Goal: Transaction & Acquisition: Purchase product/service

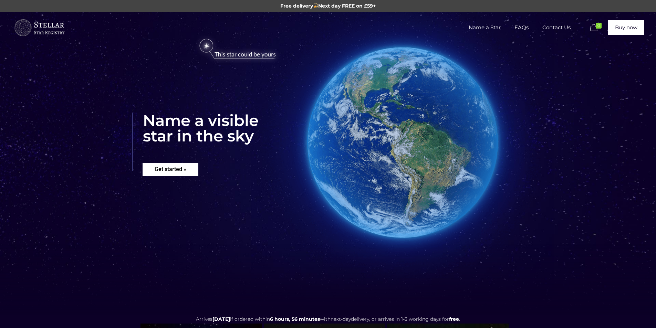
click at [176, 171] on rs-layer "Get started »" at bounding box center [171, 169] width 56 height 13
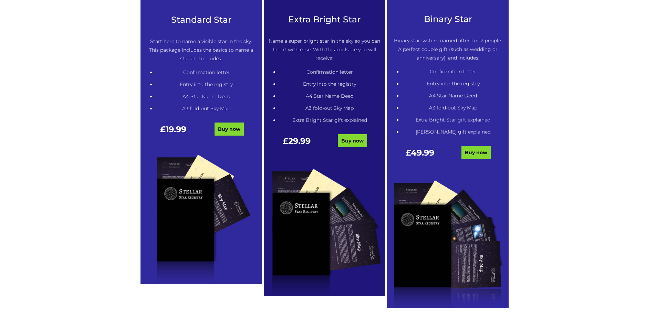
scroll to position [418, 0]
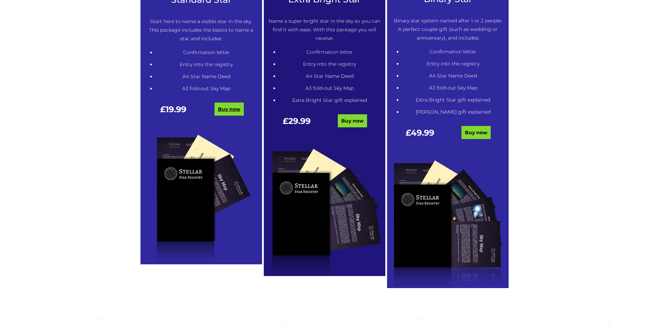
click at [233, 107] on link "Buy now" at bounding box center [229, 109] width 29 height 13
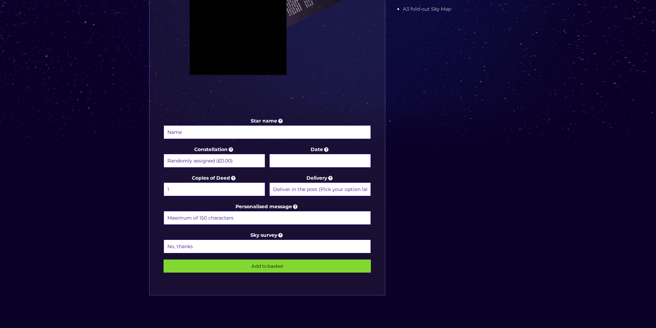
scroll to position [276, 0]
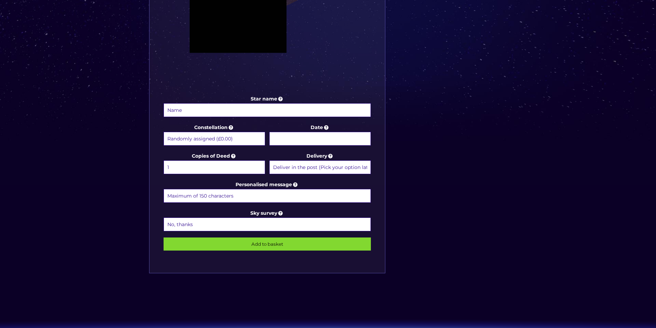
click at [239, 140] on select "Randomly assigned (£0.00) Aquarius - 20 Jan - 18 Feb (+£9.99) Aries - 21 Mar - …" at bounding box center [215, 139] width 102 height 14
click at [239, 141] on select "Randomly assigned (£0.00) Aquarius - 20 Jan - 18 Feb (+£9.99) Aries - 21 Mar - …" at bounding box center [215, 139] width 102 height 14
click at [318, 137] on body "Free delivery Next day FREE on £59+ Name a Star FAQs Contact Us 0 Buy now Choos…" at bounding box center [328, 122] width 656 height 797
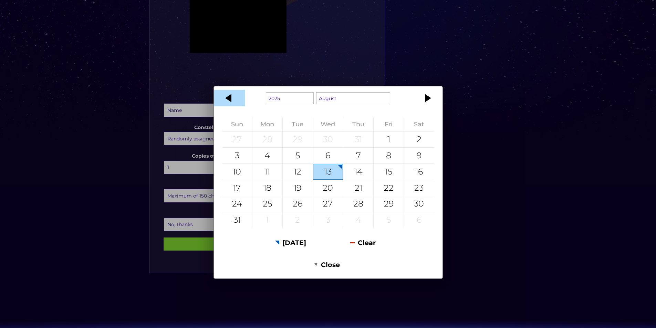
click at [228, 100] on div at bounding box center [229, 98] width 31 height 17
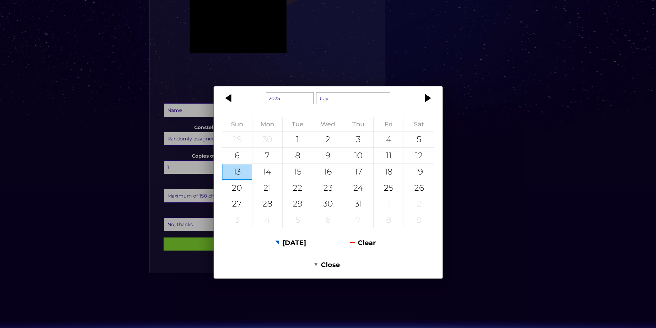
click at [228, 100] on div at bounding box center [229, 98] width 31 height 17
click at [505, 133] on div "1925 1926 1927 1928 1929 1930 1931 1932 1933 1934 1935 1936 1937 1938 1939 1940…" at bounding box center [328, 164] width 656 height 328
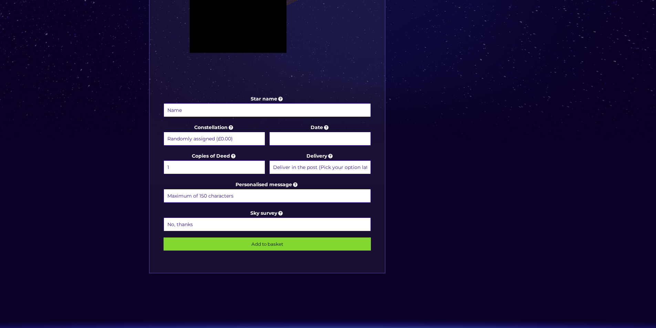
click at [235, 169] on select "1 2 (+£4.99) 3 (+£9.49) 4 (+£13.99) 5 (+£18.49) 6 (+£22.99) 7 (+£27.49) 8 (+£31…" at bounding box center [215, 168] width 102 height 14
select select "2 (+£4.99)"
click at [164, 161] on select "1 2 (+£4.99) 3 (+£9.49) 4 (+£13.99) 5 (+£18.49) 6 (+£22.99) 7 (+£27.49) 8 (+£31…" at bounding box center [215, 168] width 102 height 14
click at [435, 143] on div "Star name Star name two (Optional) Constellation Randomly assigned (£0.00) Aqua…" at bounding box center [328, 67] width 365 height 440
click at [328, 170] on select "Deliver in the post (Pick your option later) Deliver in the post and by Email (…" at bounding box center [320, 168] width 102 height 14
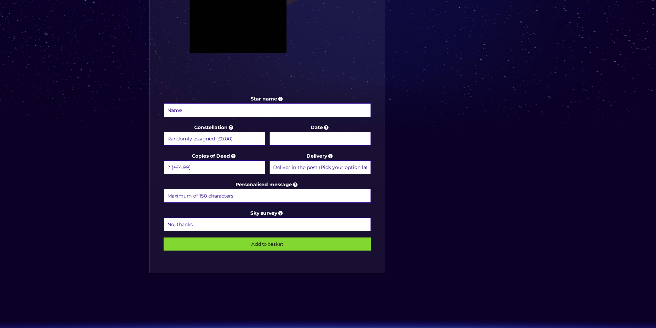
click at [269, 161] on select "Deliver in the post (Pick your option later) Deliver in the post and by Email (…" at bounding box center [320, 168] width 102 height 14
click at [232, 110] on input "Star name" at bounding box center [268, 110] width 208 height 14
type input "[PERSON_NAME]"
click at [575, 173] on div "Choose a package Standard Star | Extra Bright Star | Binary Star Star name Stev…" at bounding box center [328, 42] width 656 height 611
click at [218, 199] on input "Personalised message" at bounding box center [268, 196] width 208 height 14
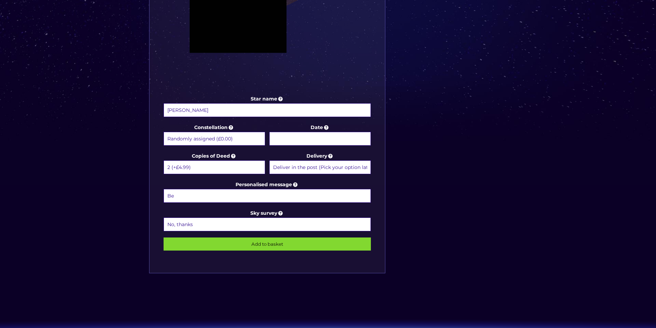
type input "B"
type input "M"
type input "B"
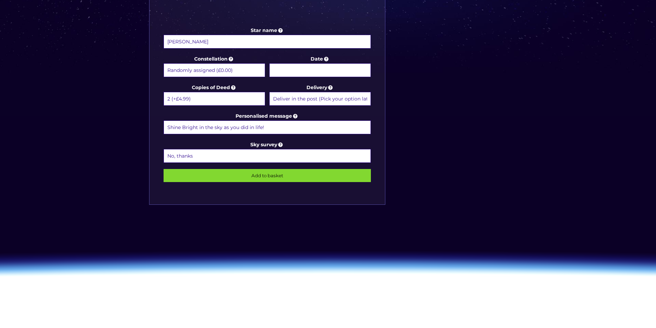
scroll to position [344, 0]
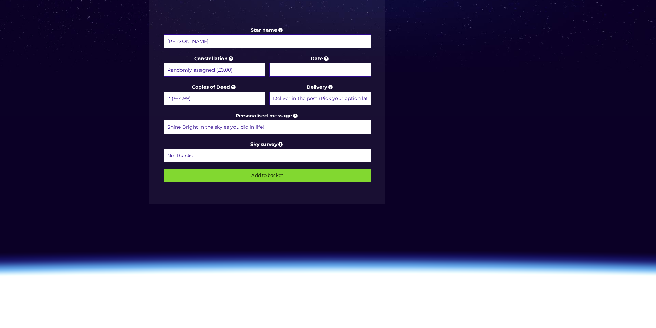
type input "Shine Bright in the sky as you did in life!"
click at [231, 174] on input "Add to basket" at bounding box center [268, 175] width 208 height 13
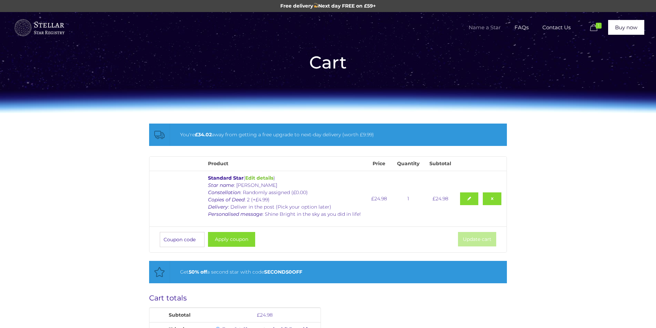
click at [488, 24] on span "Name a Star" at bounding box center [485, 27] width 46 height 21
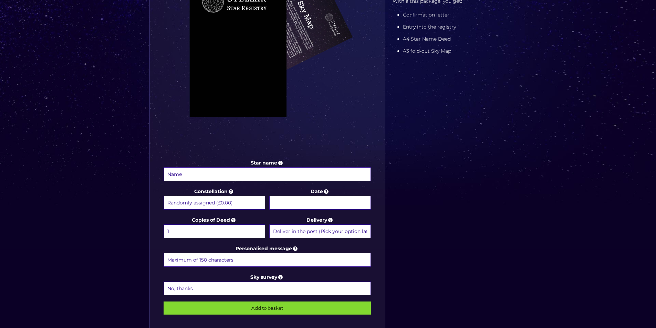
scroll to position [241, 0]
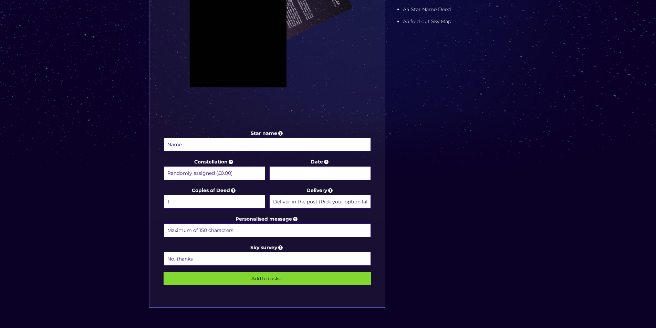
click at [254, 147] on input "Star name" at bounding box center [268, 145] width 208 height 14
type input "[PERSON_NAME]"
click at [314, 176] on input "Date" at bounding box center [320, 173] width 102 height 14
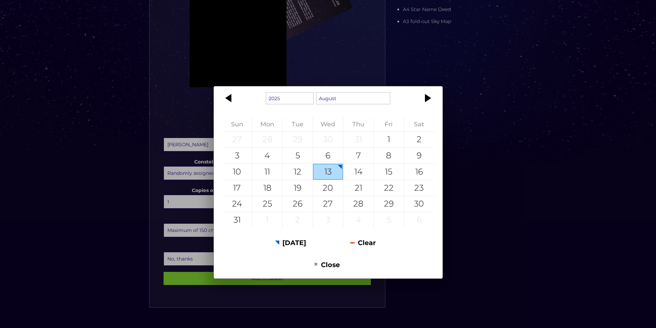
click at [517, 161] on div "1925 1926 1927 1928 1929 1930 1931 1932 1933 1934 1935 1936 1937 1938 1939 1940…" at bounding box center [328, 164] width 656 height 328
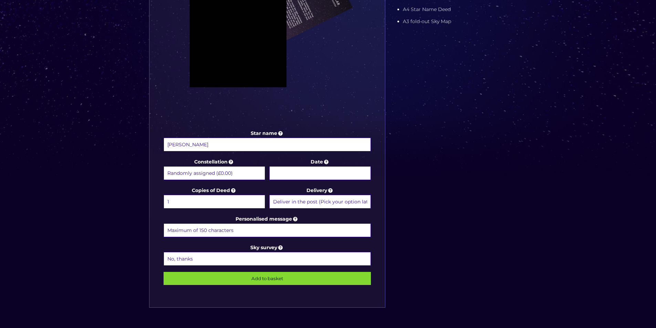
click at [292, 175] on input "Date" at bounding box center [320, 173] width 102 height 14
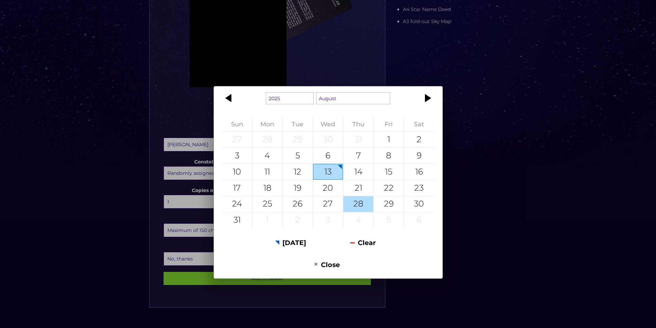
click at [359, 206] on div "28" at bounding box center [358, 204] width 30 height 16
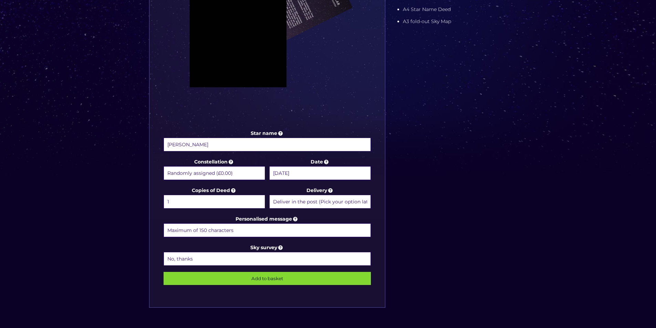
click at [292, 176] on input "28 August 2025" at bounding box center [320, 173] width 102 height 14
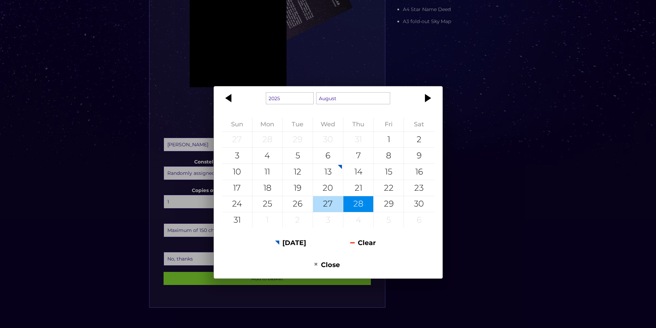
click at [319, 203] on div "27" at bounding box center [328, 204] width 30 height 16
type input "[DATE]"
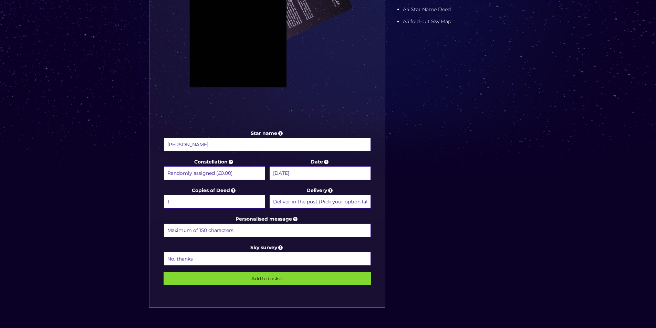
click at [517, 189] on div "Choose a package Standard Star | Extra Bright Star | Binary Star Star name Susa…" at bounding box center [328, 76] width 656 height 611
click at [220, 200] on select "1 2 (+£4.99) 3 (+£9.49) 4 (+£13.99) 5 (+£18.49) 6 (+£22.99) 7 (+£27.49) 8 (+£31…" at bounding box center [215, 202] width 102 height 14
click at [500, 206] on div "Star name Susan Crook Star name two (Optional) Constellation Randomly assigned …" at bounding box center [328, 102] width 365 height 440
click at [244, 234] on input "Personalised message" at bounding box center [268, 231] width 208 height 14
type input "Shine Bright in the sky as you did in life!"
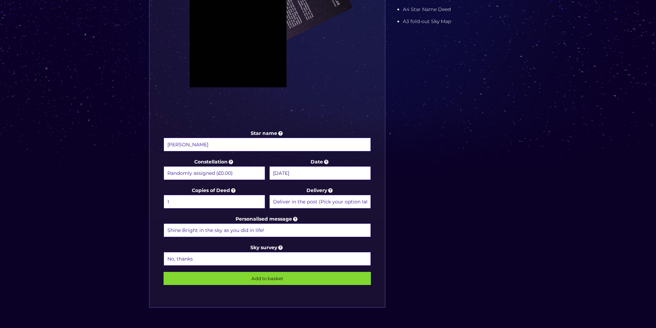
click at [440, 178] on div "Star name Susan Crook Star name two (Optional) Constellation Randomly assigned …" at bounding box center [328, 102] width 365 height 440
click at [273, 279] on input "Add to basket" at bounding box center [268, 278] width 208 height 13
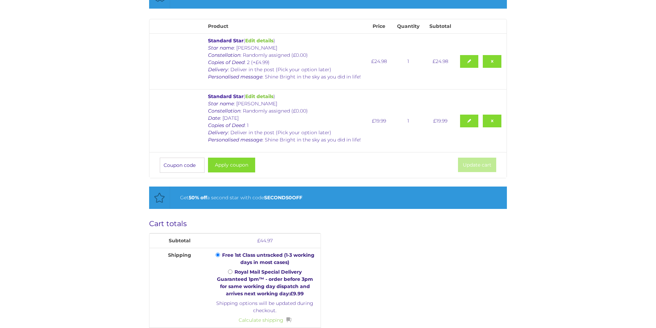
scroll to position [138, 0]
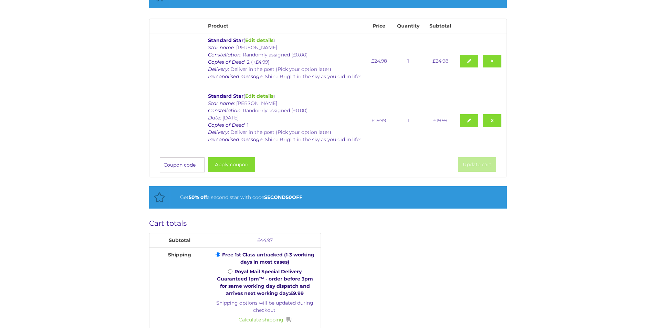
click at [185, 168] on input "Coupon:" at bounding box center [182, 164] width 45 height 15
type input "STAR25"
click at [220, 164] on button "Apply coupon" at bounding box center [231, 164] width 47 height 15
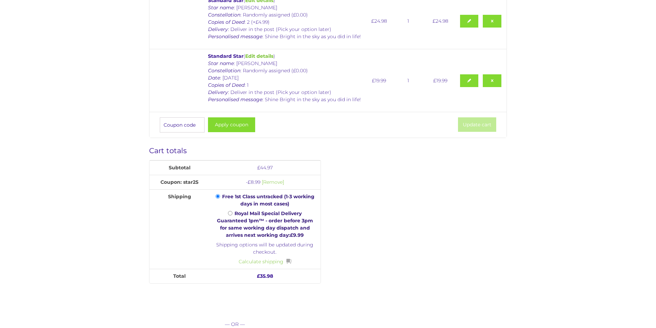
scroll to position [261, 0]
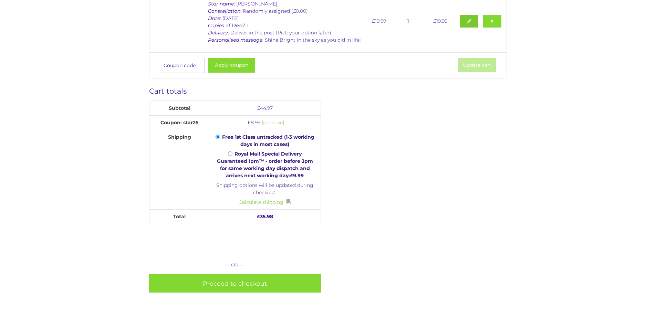
click at [470, 18] on link at bounding box center [469, 21] width 19 height 13
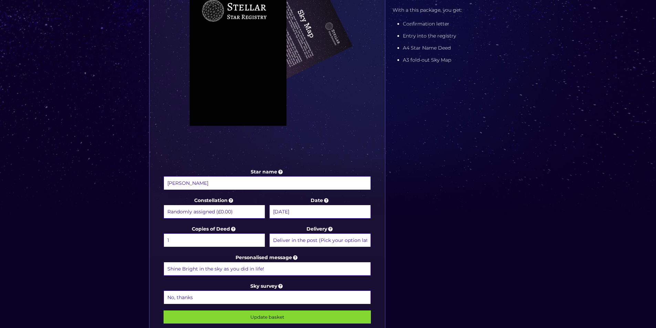
scroll to position [310, 0]
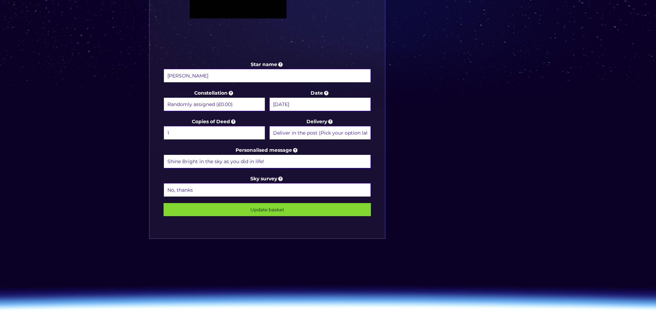
click at [275, 163] on input "Shine Bright in the sky as you did in life!" at bounding box center [268, 162] width 208 height 14
drag, startPoint x: 288, startPoint y: 164, endPoint x: 0, endPoint y: 143, distance: 288.8
click at [0, 143] on div "Choose a package Standard Star | Extra Bright Star | Binary Star Star name [PER…" at bounding box center [328, 7] width 656 height 611
type input "Shine bright!"
click at [267, 209] on input "Update basket" at bounding box center [268, 209] width 208 height 13
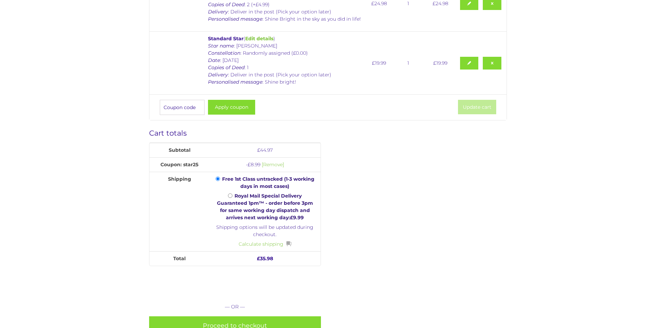
scroll to position [241, 0]
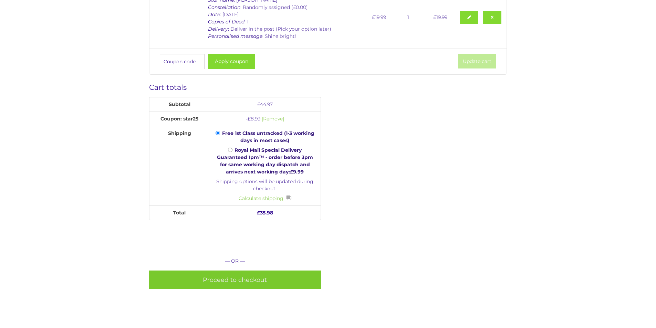
click at [257, 280] on link "Proceed to checkout" at bounding box center [235, 280] width 172 height 18
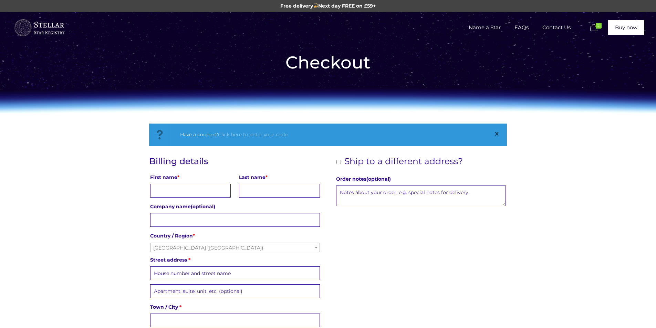
click at [167, 192] on input "First name *" at bounding box center [190, 191] width 81 height 14
type input "Daniel"
type input "Turpin"
type input "37 Hornbeam Avenue"
type input "Red Lodge"
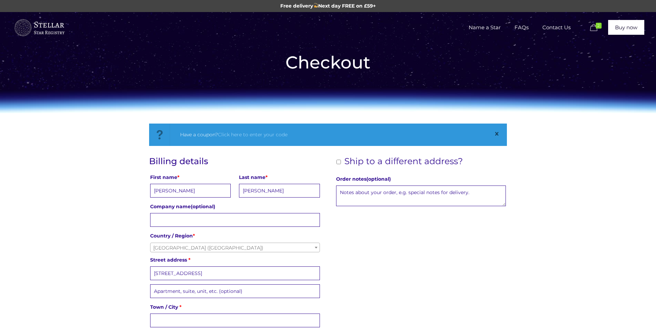
type input "Bury St. Edmunds"
type input "IP28 8YH"
type input "07368878393"
click at [412, 222] on div "Billing details First name * Daniel Last name * Turpin Company name (optional) …" at bounding box center [328, 301] width 358 height 291
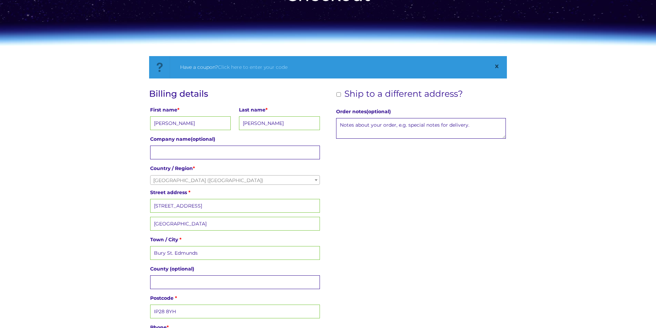
scroll to position [69, 0]
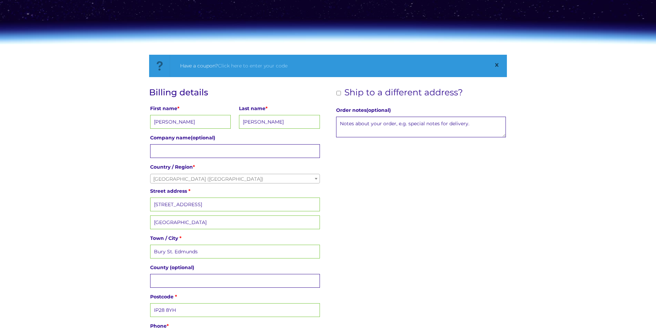
click at [395, 233] on div "Billing details First name * Daniel Last name * Turpin Company name (optional) …" at bounding box center [328, 232] width 358 height 291
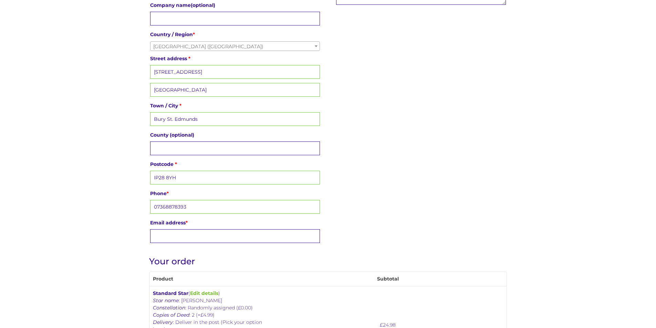
scroll to position [207, 0]
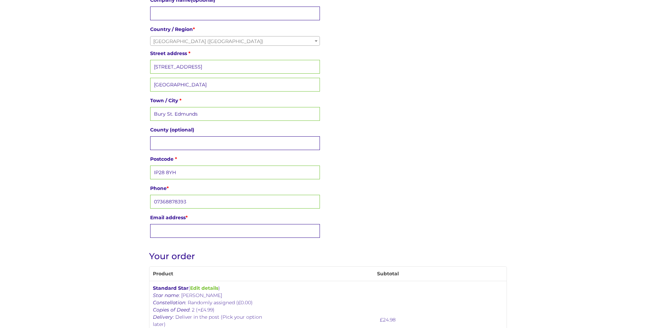
click at [256, 228] on input "Email address *" at bounding box center [235, 231] width 170 height 14
type input "danturpin@yahoo.co.uk"
type input "Suffolk"
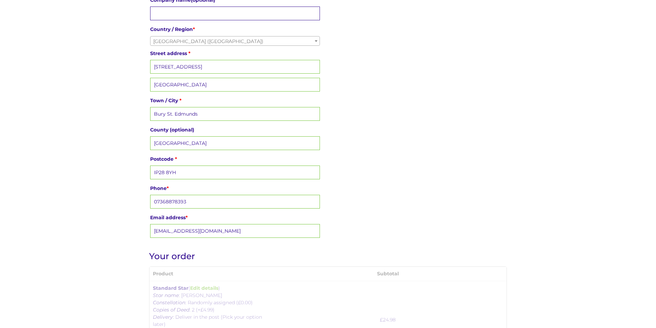
click at [429, 168] on div "Billing details First name * Daniel Last name * Turpin Company name (optional) …" at bounding box center [328, 95] width 358 height 291
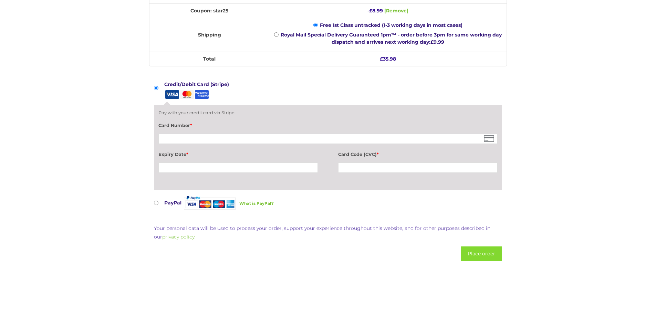
scroll to position [654, 0]
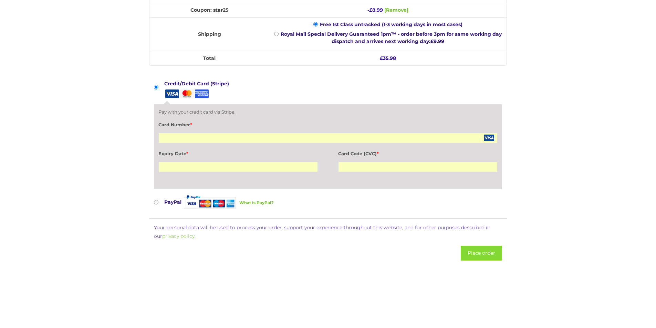
click at [482, 252] on button "Place order" at bounding box center [481, 253] width 41 height 15
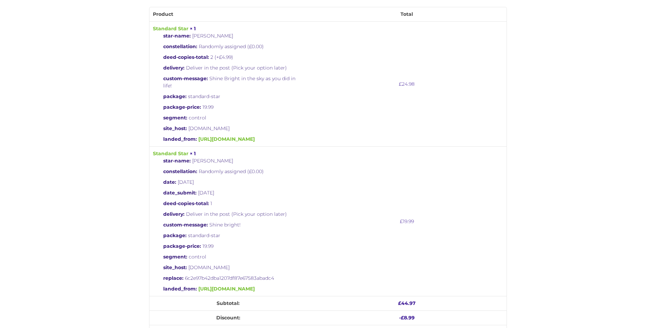
scroll to position [207, 0]
